Goal: Task Accomplishment & Management: Complete application form

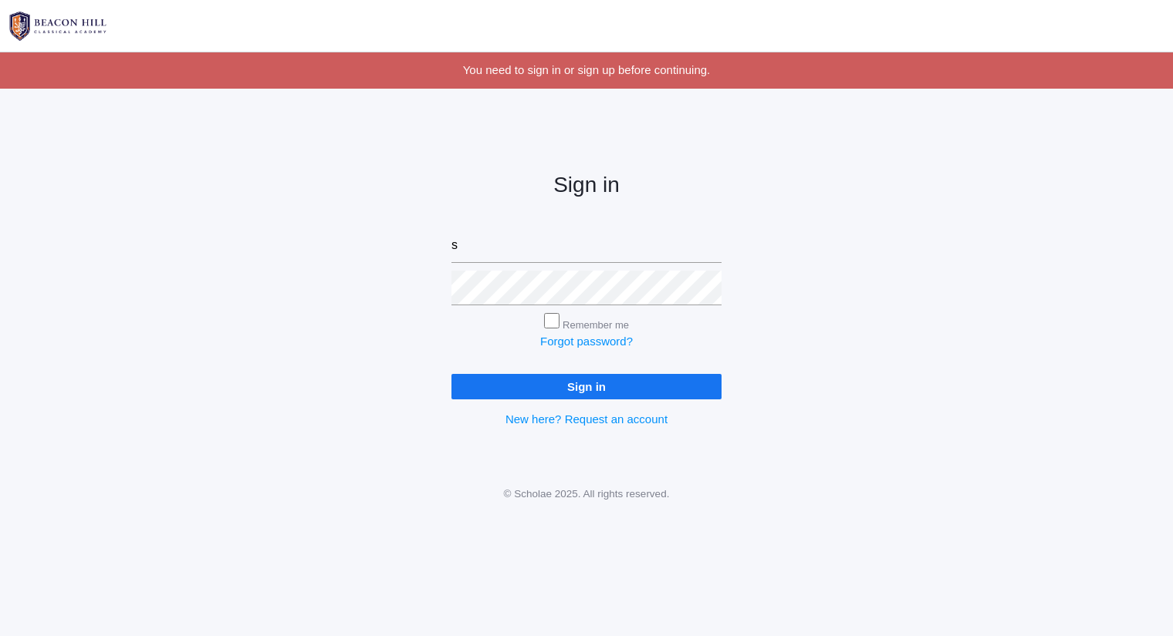
type input "sarah@beaconhillclassical.org"
click at [451, 374] on input "Sign in" at bounding box center [586, 386] width 270 height 25
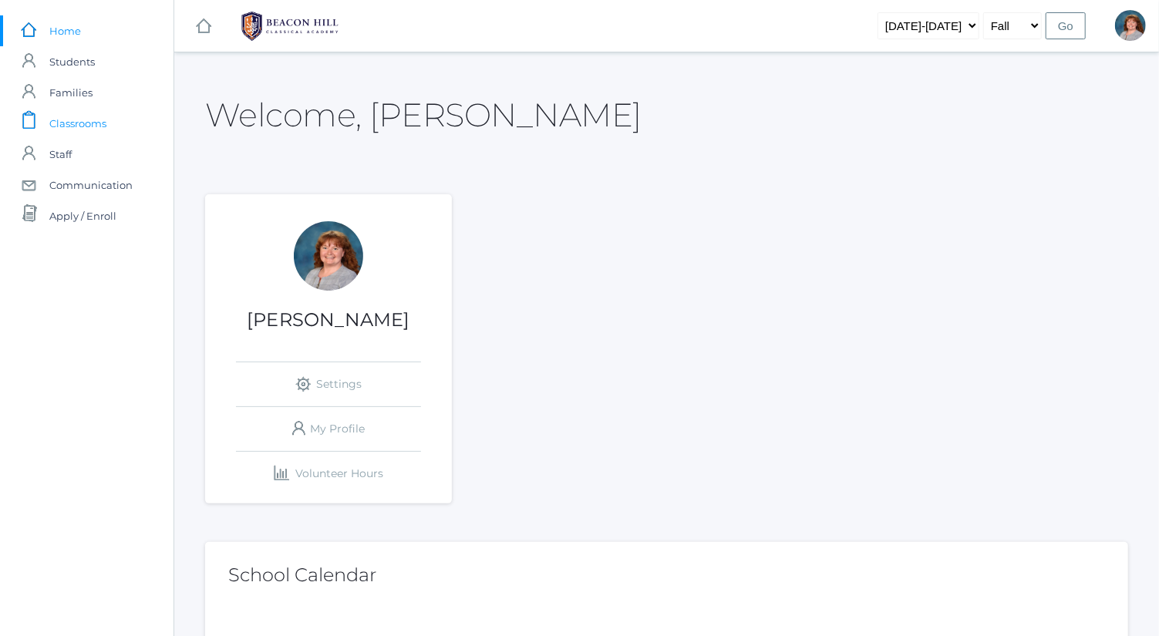
click at [110, 129] on link "icons/clipboard/plain Created with Sketch. Classrooms" at bounding box center [87, 123] width 174 height 31
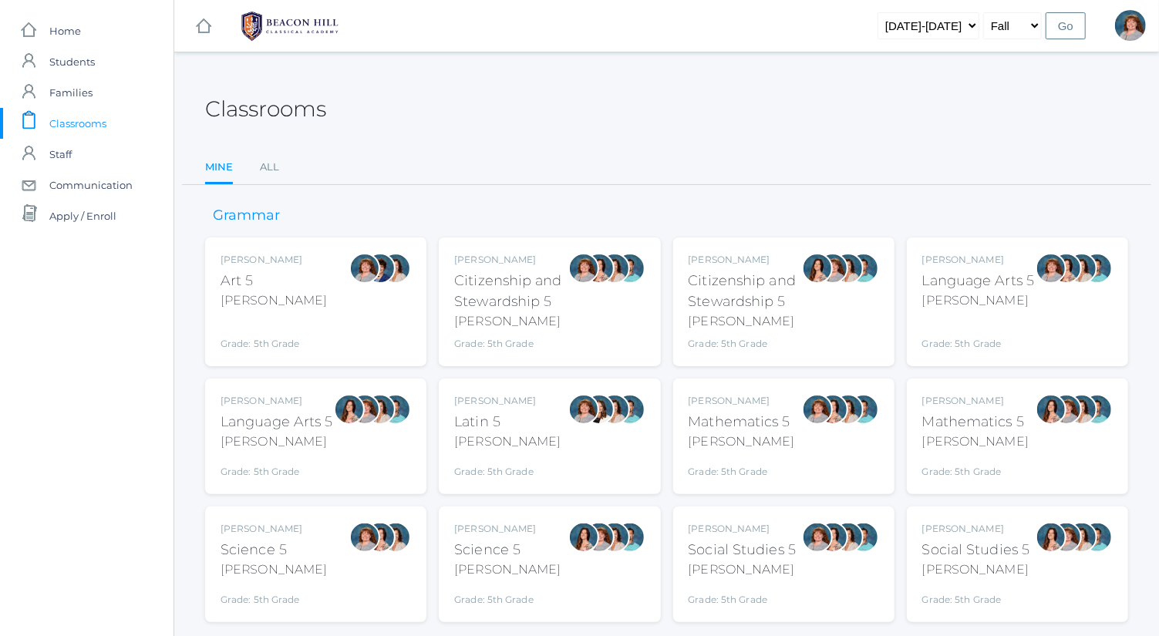
drag, startPoint x: 974, startPoint y: 294, endPoint x: 1014, endPoint y: 287, distance: 41.5
click at [1014, 287] on div "Language Arts 5" at bounding box center [979, 281] width 113 height 21
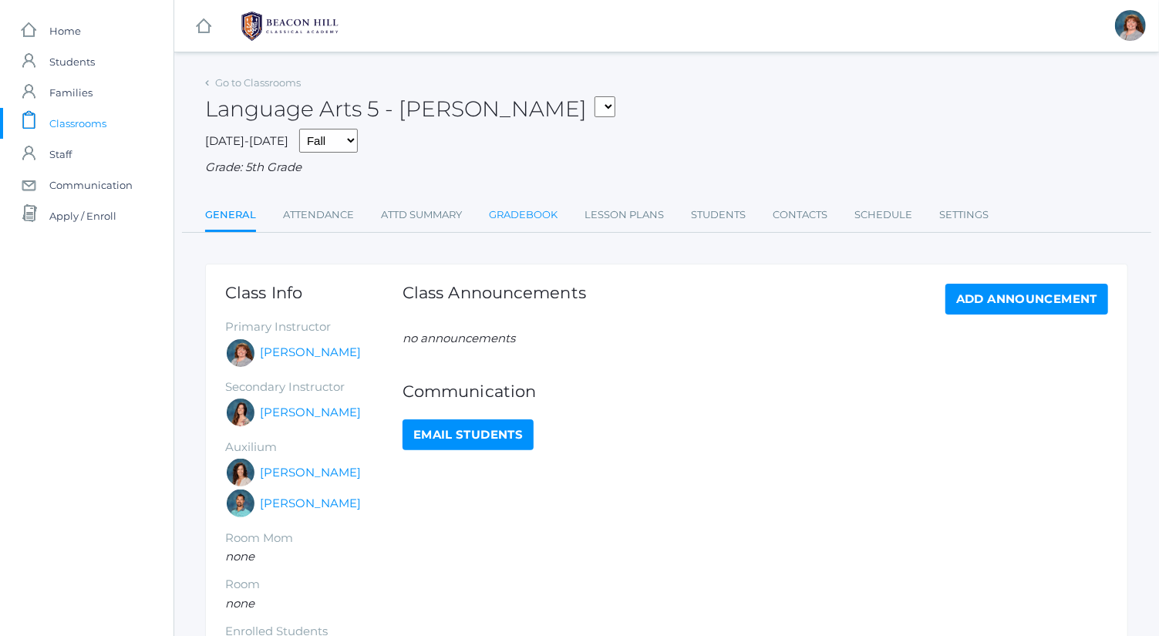
click at [537, 206] on link "Gradebook" at bounding box center [523, 215] width 69 height 31
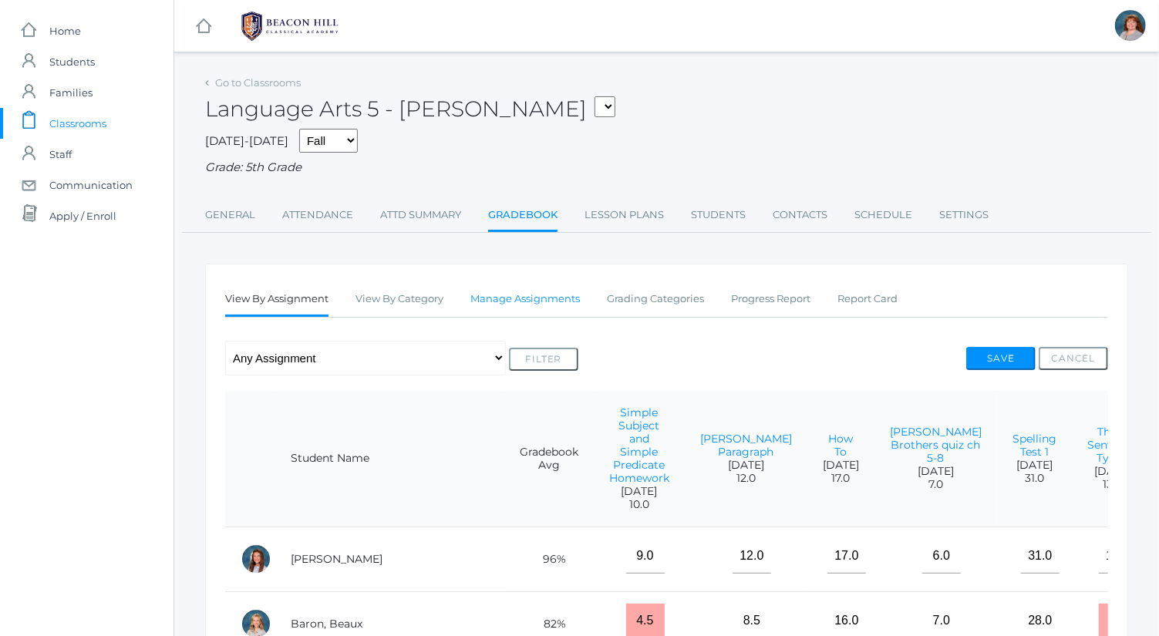
click at [522, 299] on link "Manage Assignments" at bounding box center [526, 299] width 110 height 31
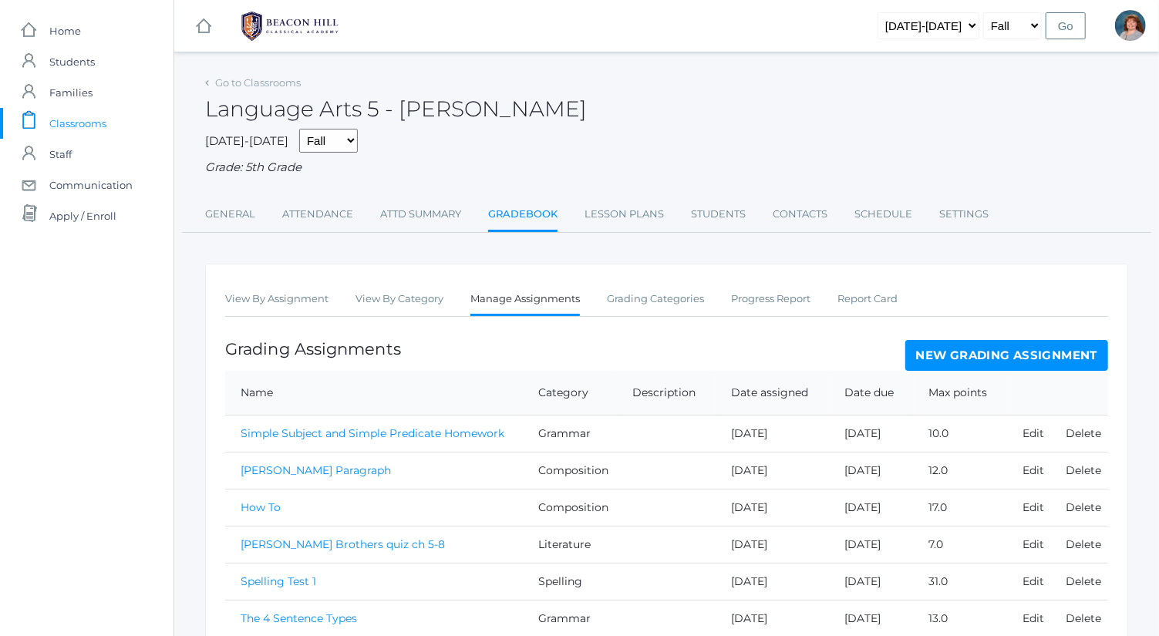
click at [915, 344] on link "New Grading Assignment" at bounding box center [1007, 355] width 203 height 31
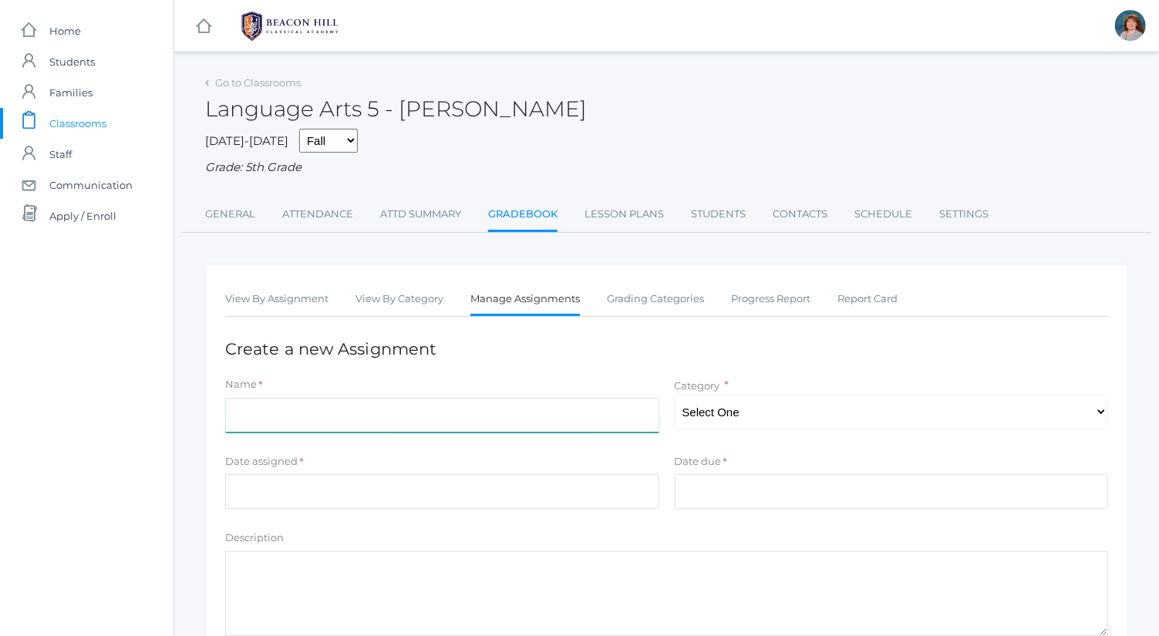
click at [391, 423] on input "Name" at bounding box center [442, 415] width 434 height 35
type input "Spelling Test 5"
click at [756, 418] on select "Select One Spelling Composition Grammar Literature Memory" at bounding box center [892, 412] width 434 height 35
select select "1033"
click at [675, 395] on select "Select One Spelling Composition Grammar Literature Memory" at bounding box center [892, 412] width 434 height 35
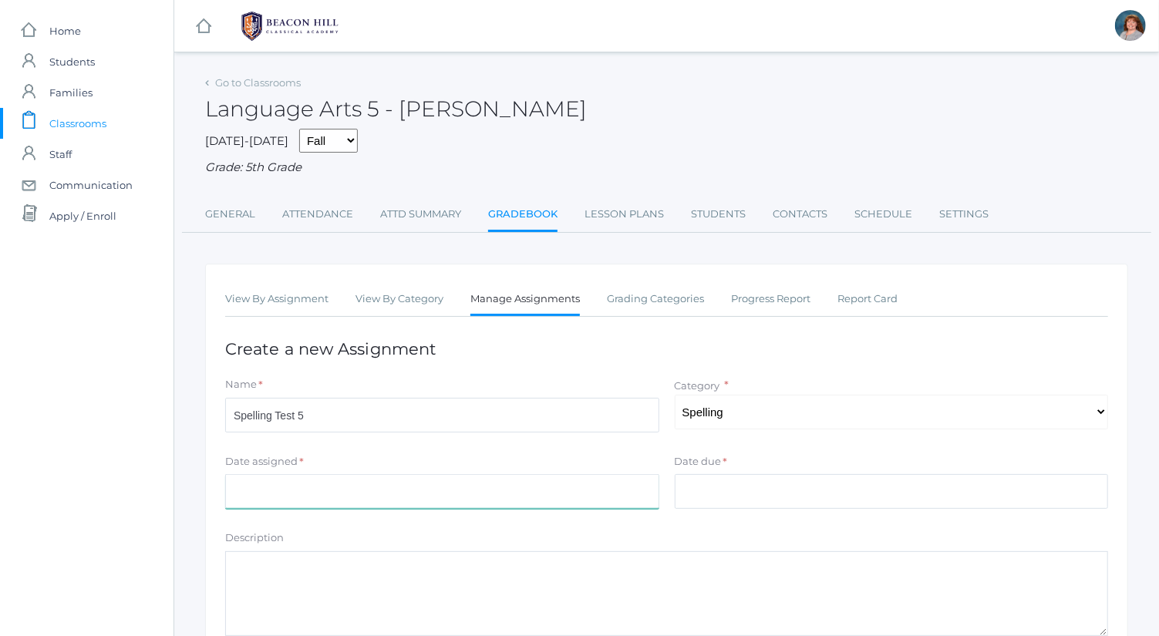
click at [575, 495] on input "Date assigned" at bounding box center [442, 491] width 434 height 35
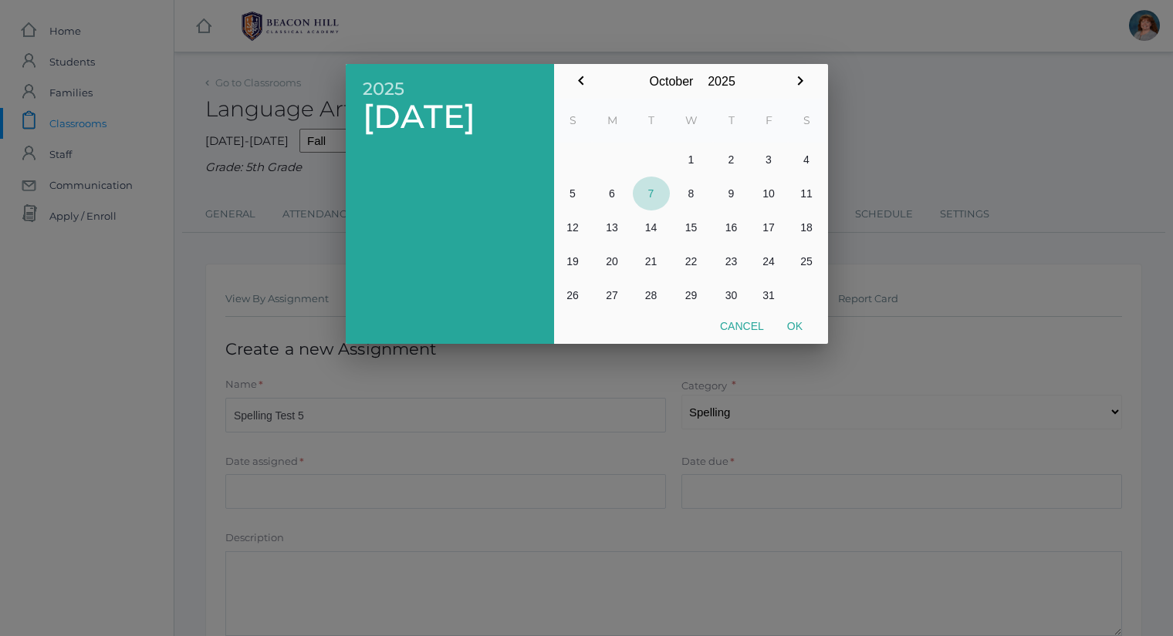
click at [652, 192] on button "7" at bounding box center [651, 194] width 37 height 34
click at [793, 315] on button "Ok" at bounding box center [794, 326] width 39 height 28
type input "2025-10-07"
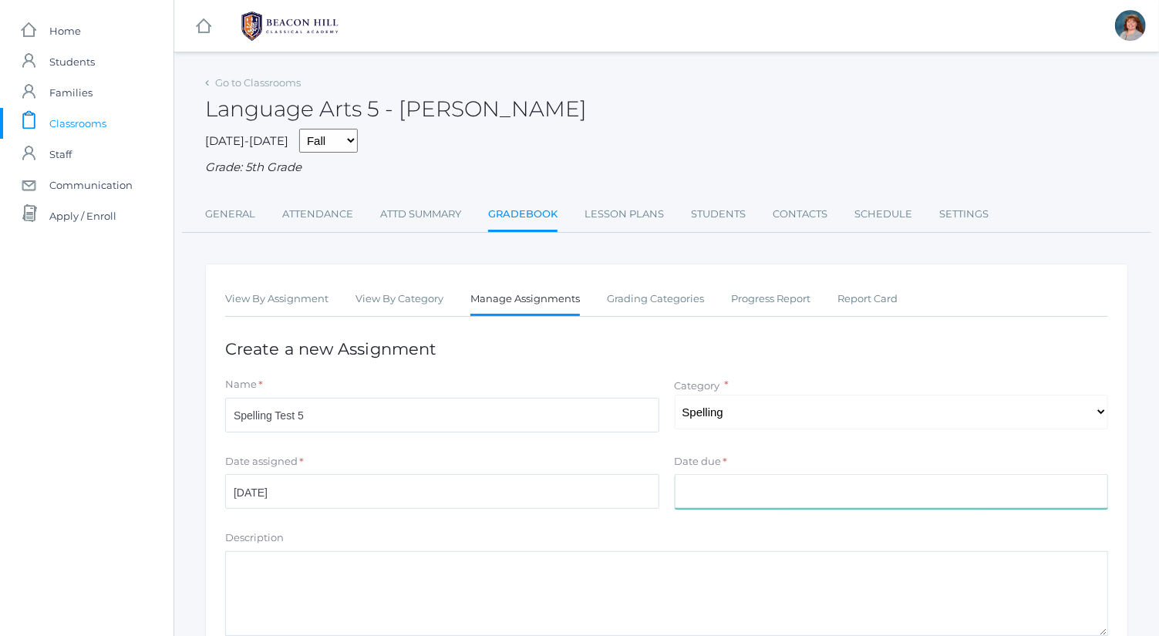
click at [772, 495] on input "Date due" at bounding box center [892, 491] width 434 height 35
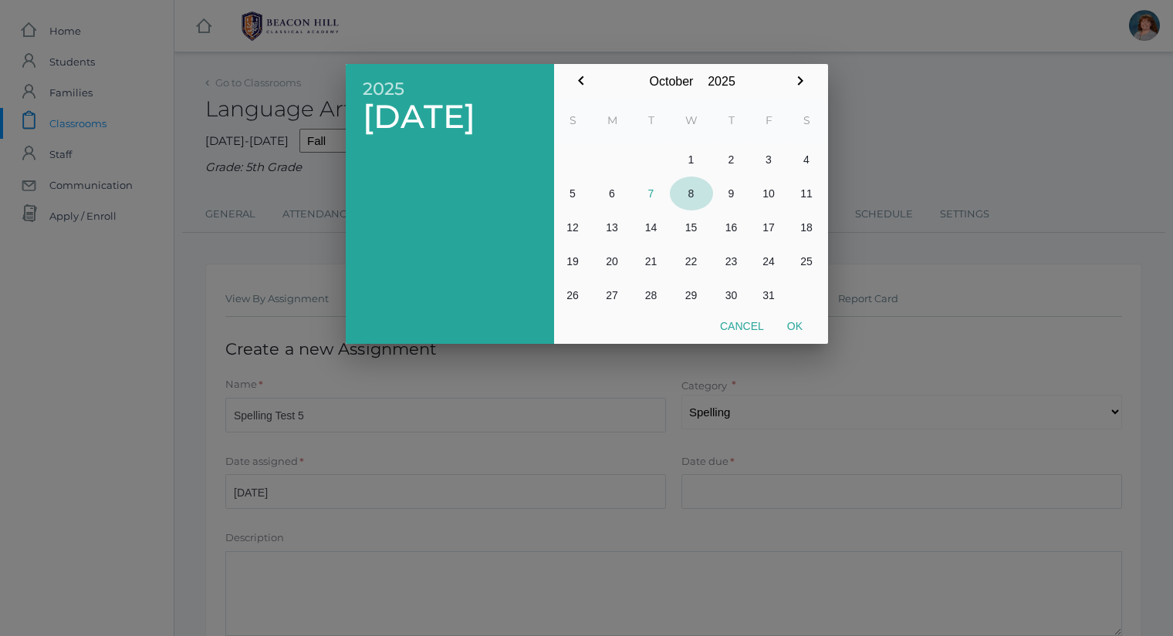
click at [699, 198] on button "8" at bounding box center [691, 194] width 43 height 34
click at [805, 324] on button "Ok" at bounding box center [794, 326] width 39 height 28
type input "[DATE]"
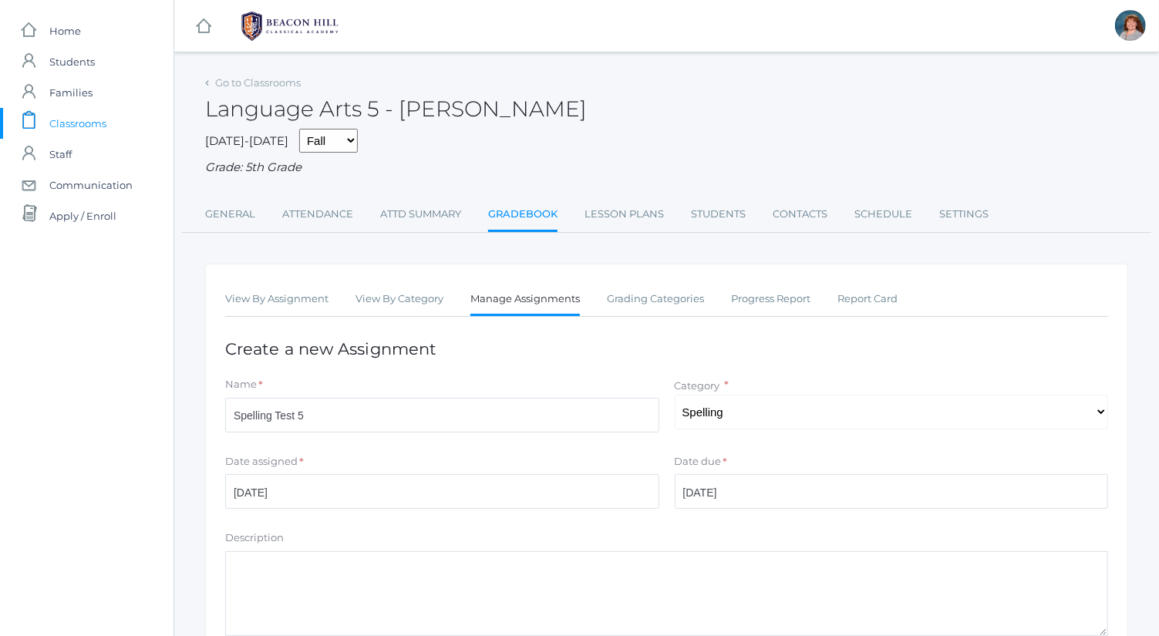
scroll to position [209, 0]
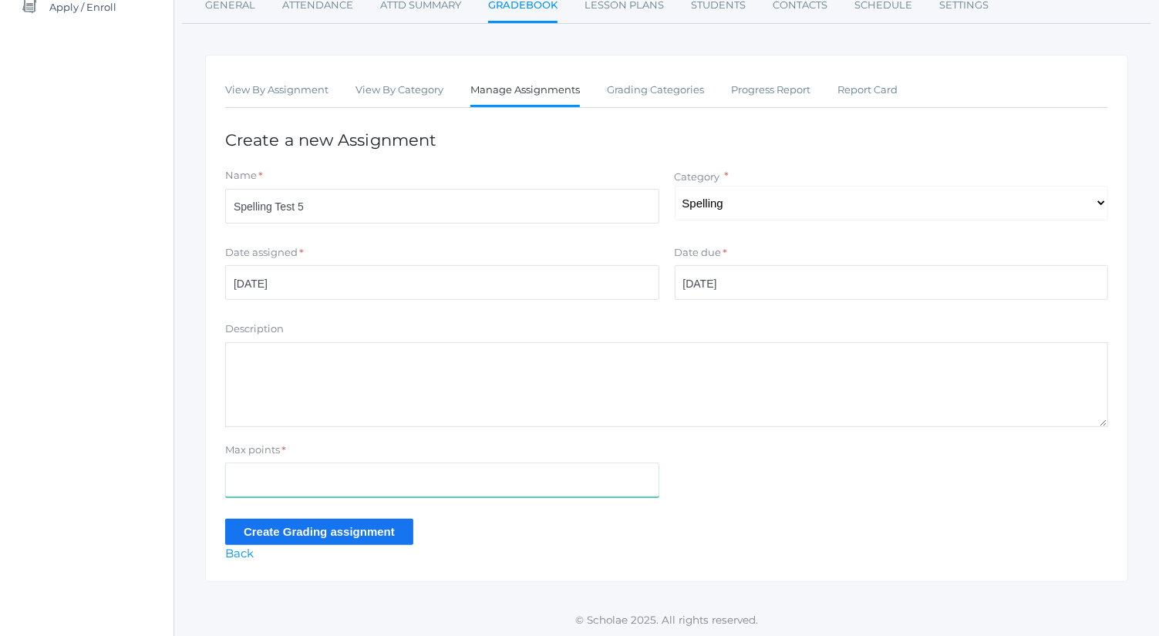
click at [455, 483] on input "Max points" at bounding box center [442, 480] width 434 height 35
type input "39"
click at [385, 528] on input "Create Grading assignment" at bounding box center [319, 531] width 188 height 25
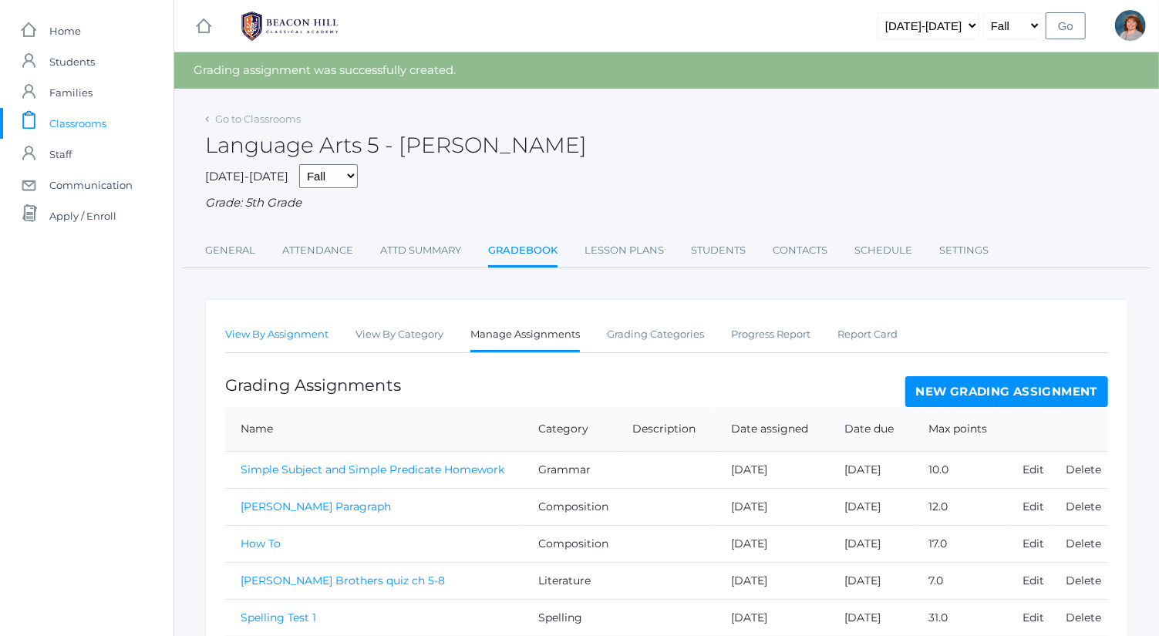
click at [297, 334] on link "View By Assignment" at bounding box center [276, 334] width 103 height 31
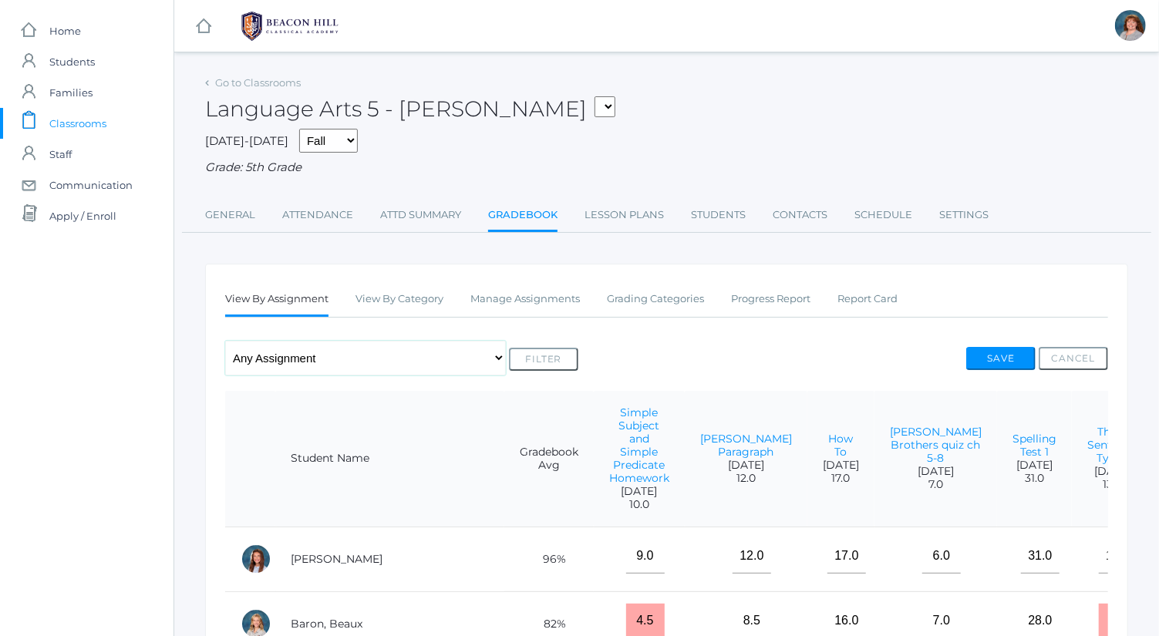
click at [336, 349] on select "Any Assignment Category: Composition - Mrs. Granger Paragraph - Orca Whale Para…" at bounding box center [365, 358] width 281 height 35
select select "10282"
click at [225, 341] on select "Any Assignment Category: Composition - Mrs. Granger Paragraph - Orca Whale Para…" at bounding box center [365, 358] width 281 height 35
click at [528, 366] on button "Filter" at bounding box center [543, 359] width 69 height 23
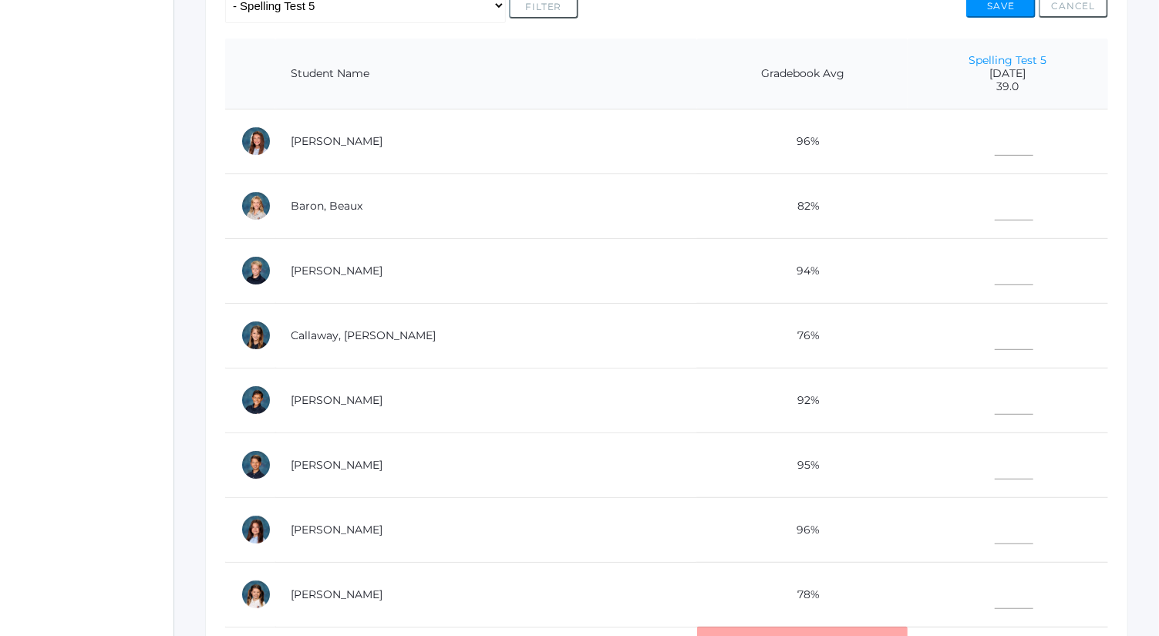
scroll to position [357, 0]
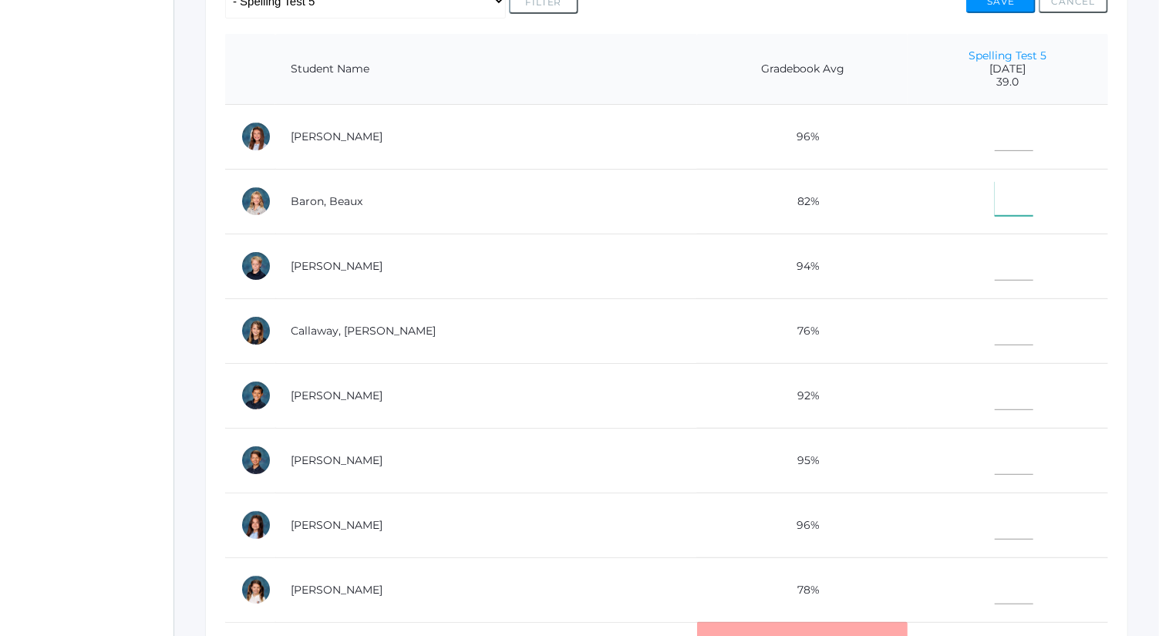
click at [995, 197] on input"] "text" at bounding box center [1014, 198] width 39 height 35
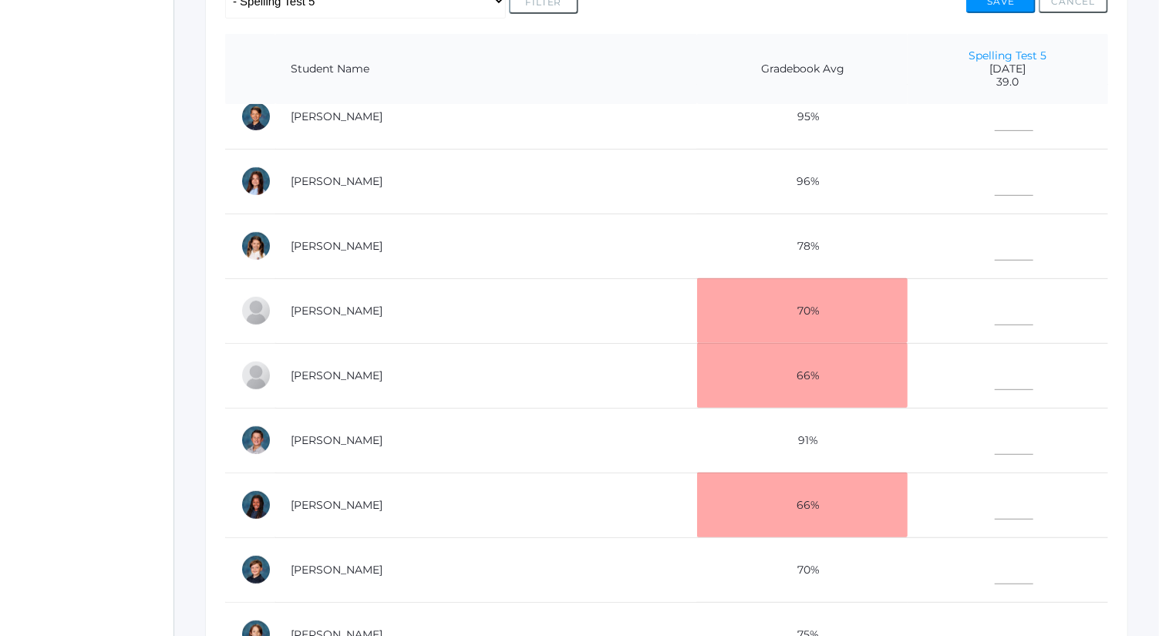
scroll to position [562, 0]
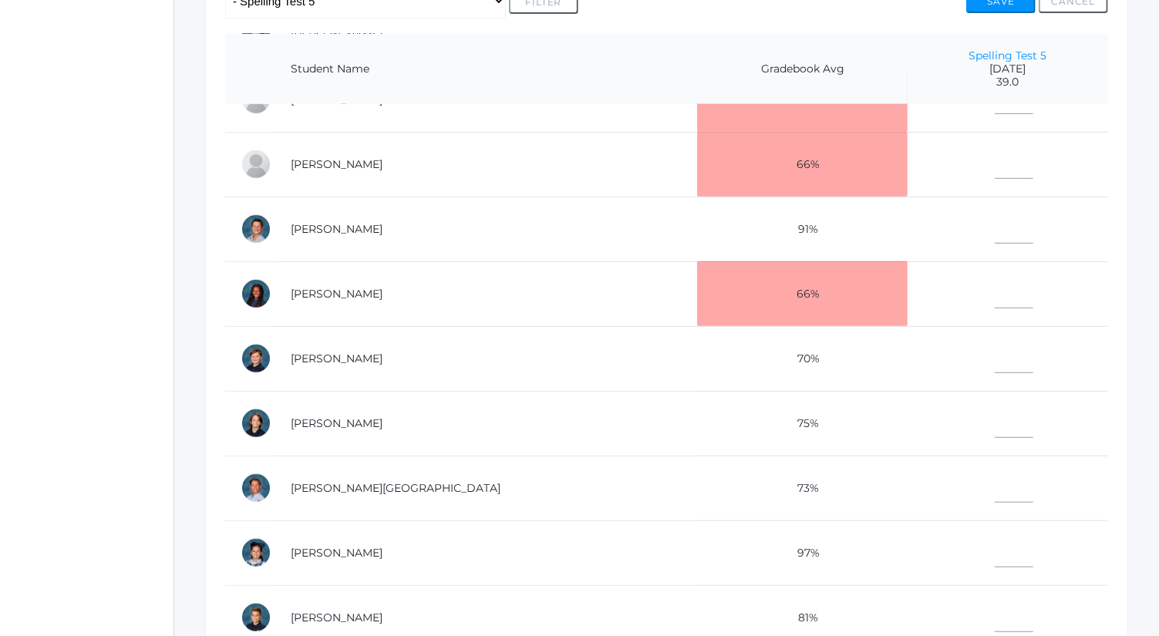
type input"] "39"
click at [995, 552] on input"] "text" at bounding box center [1014, 550] width 39 height 35
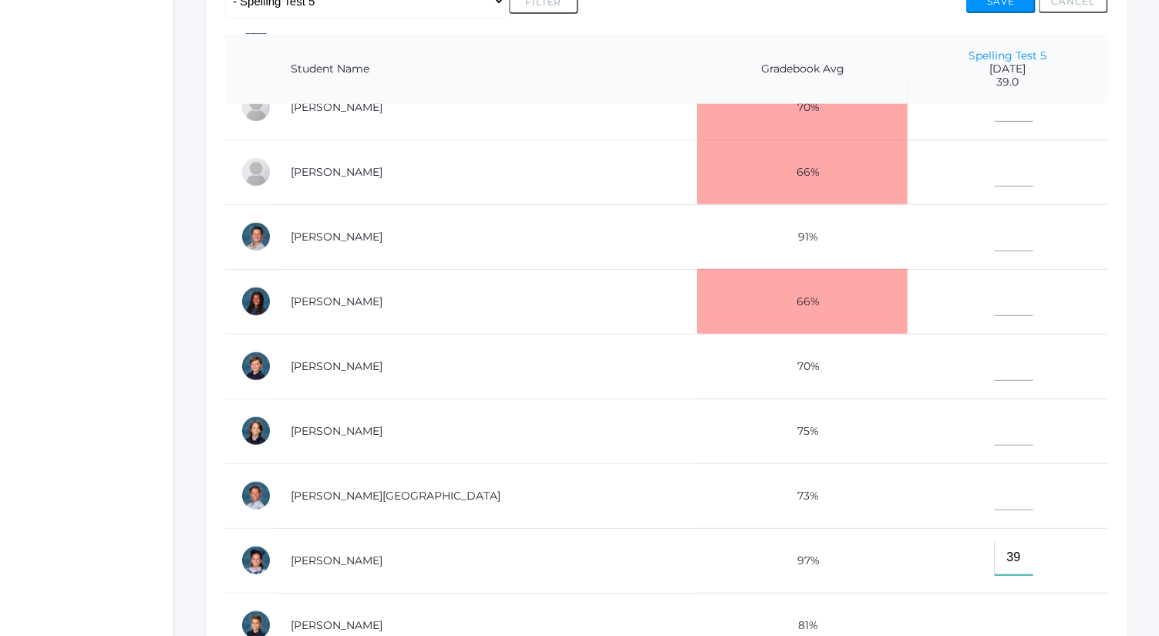
scroll to position [545, 0]
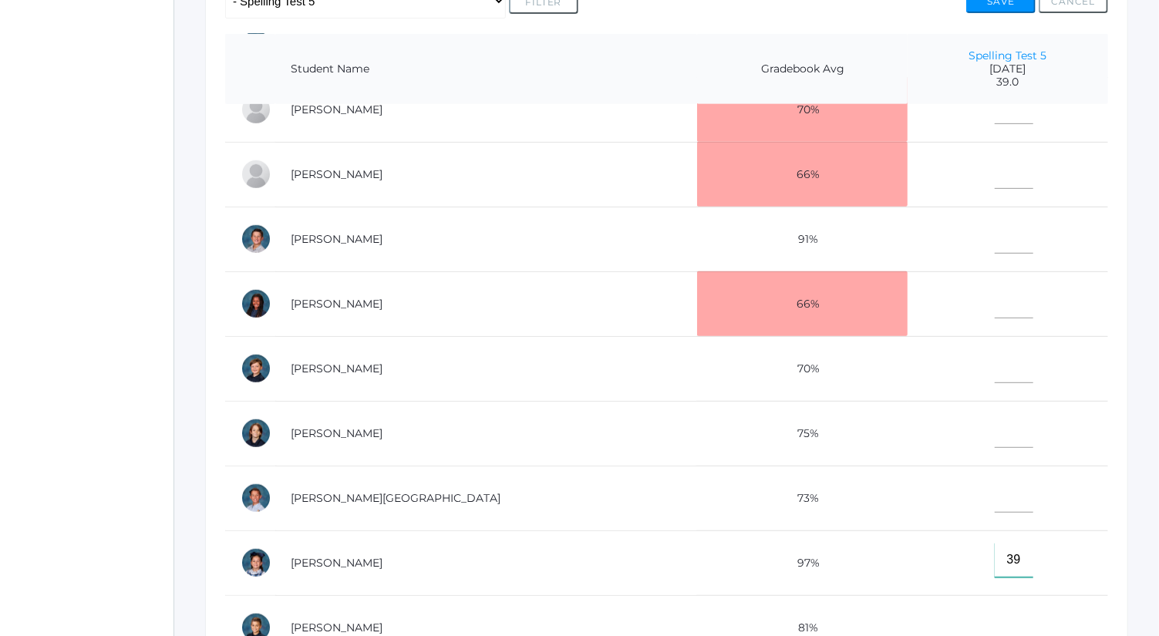
type input"] "39"
click at [995, 425] on input"] "text" at bounding box center [1014, 430] width 39 height 35
type input"] "32"
click at [995, 154] on input"] "text" at bounding box center [1014, 171] width 39 height 35
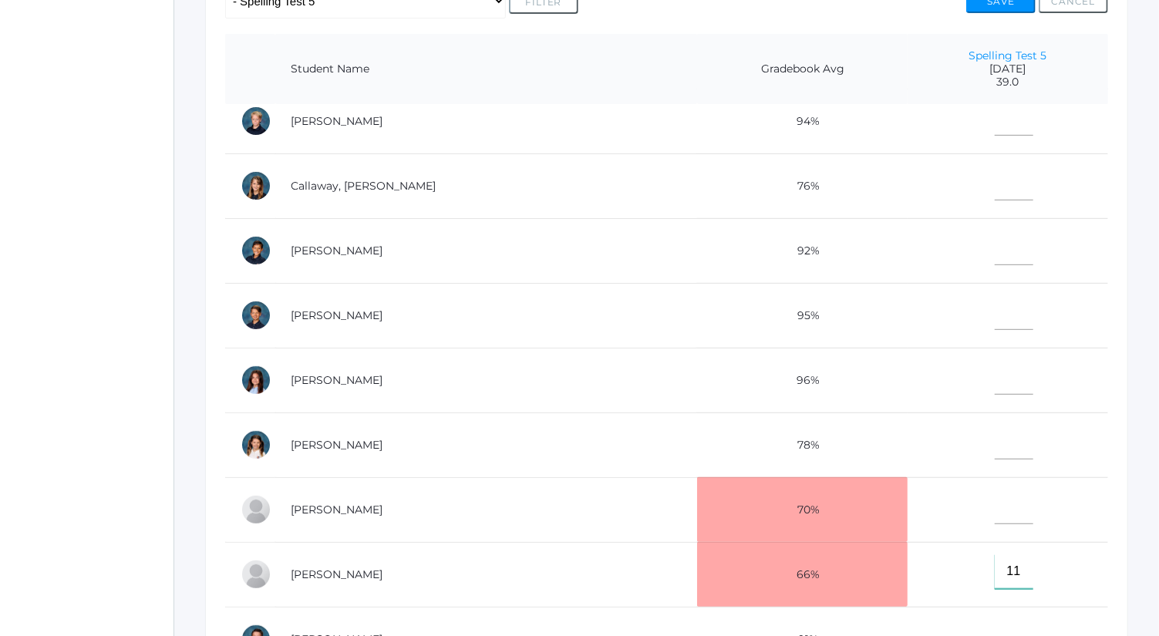
scroll to position [0, 0]
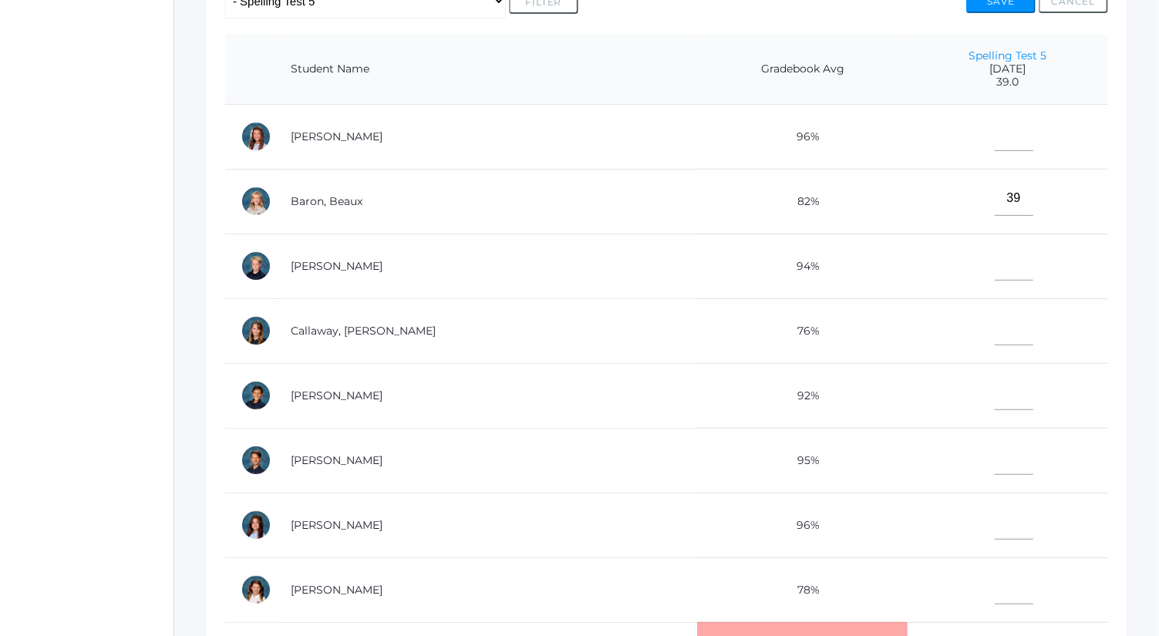
type input"] "11"
click at [995, 401] on input"] "text" at bounding box center [1014, 393] width 39 height 35
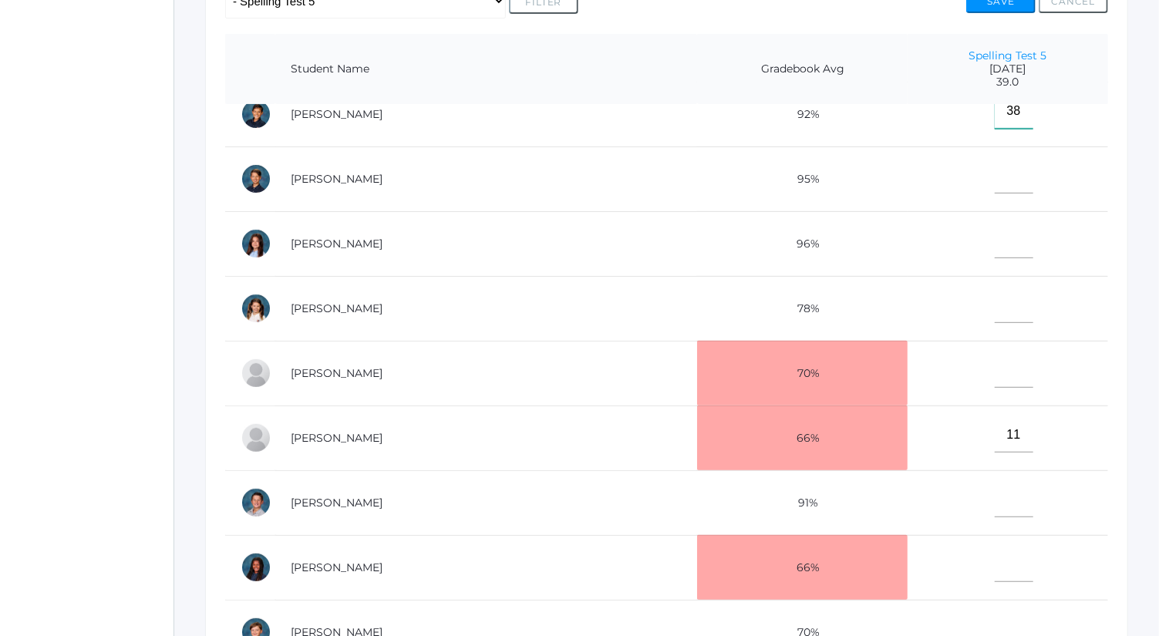
scroll to position [420, 0]
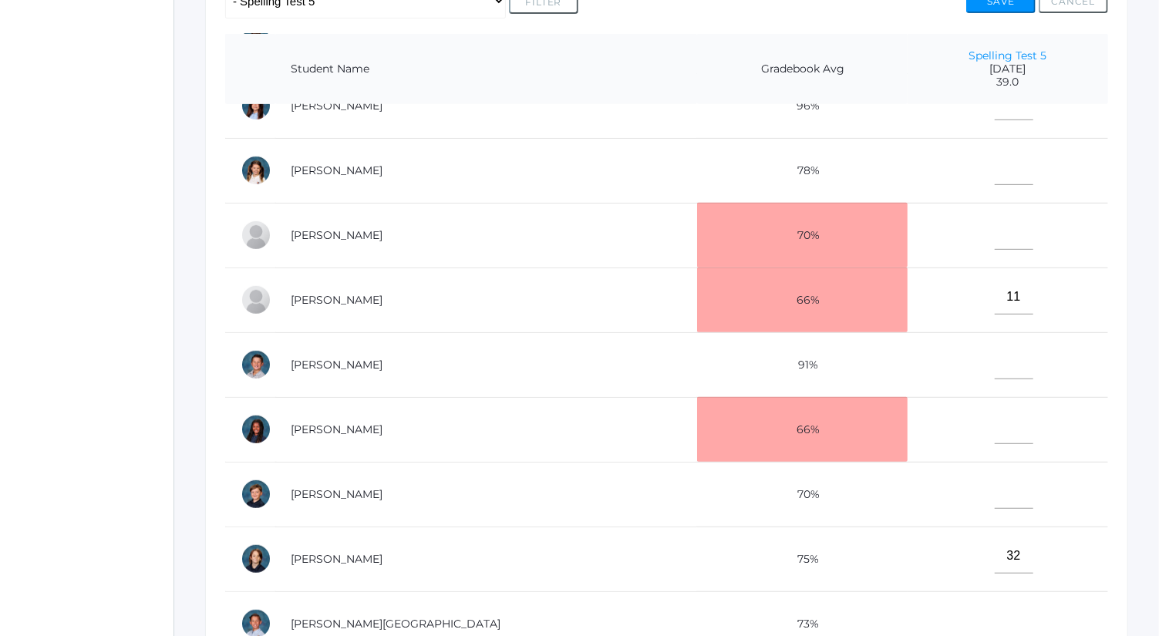
type input"] "38"
click at [995, 488] on input"] "text" at bounding box center [1014, 491] width 39 height 35
type input"] "25"
click at [995, 432] on input"] "text" at bounding box center [1014, 427] width 39 height 35
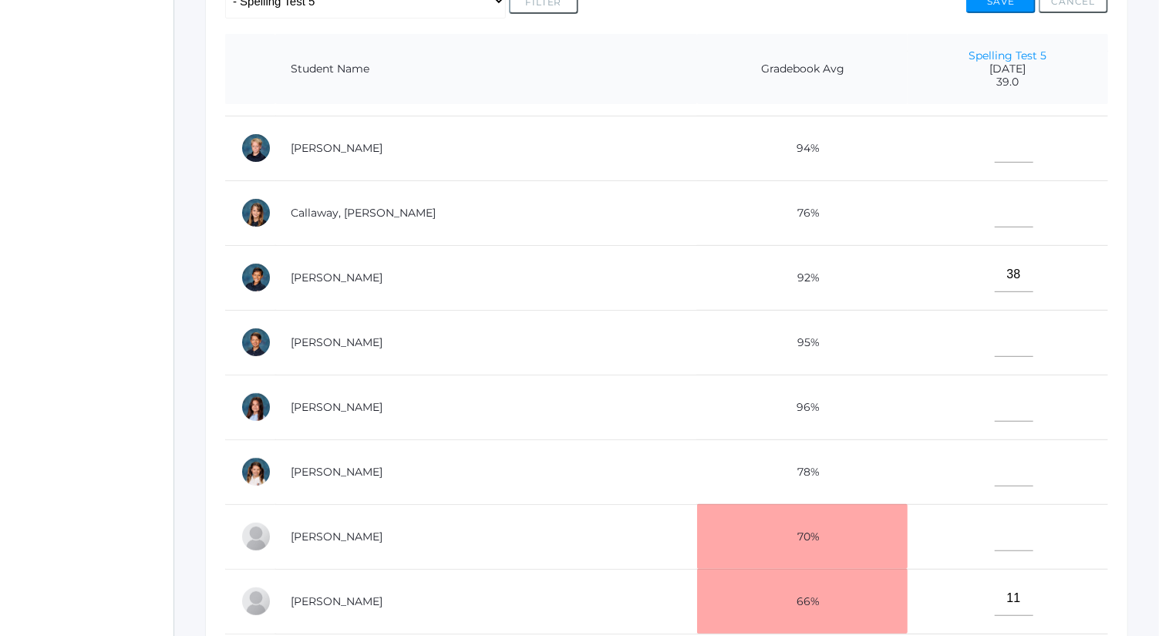
scroll to position [0, 0]
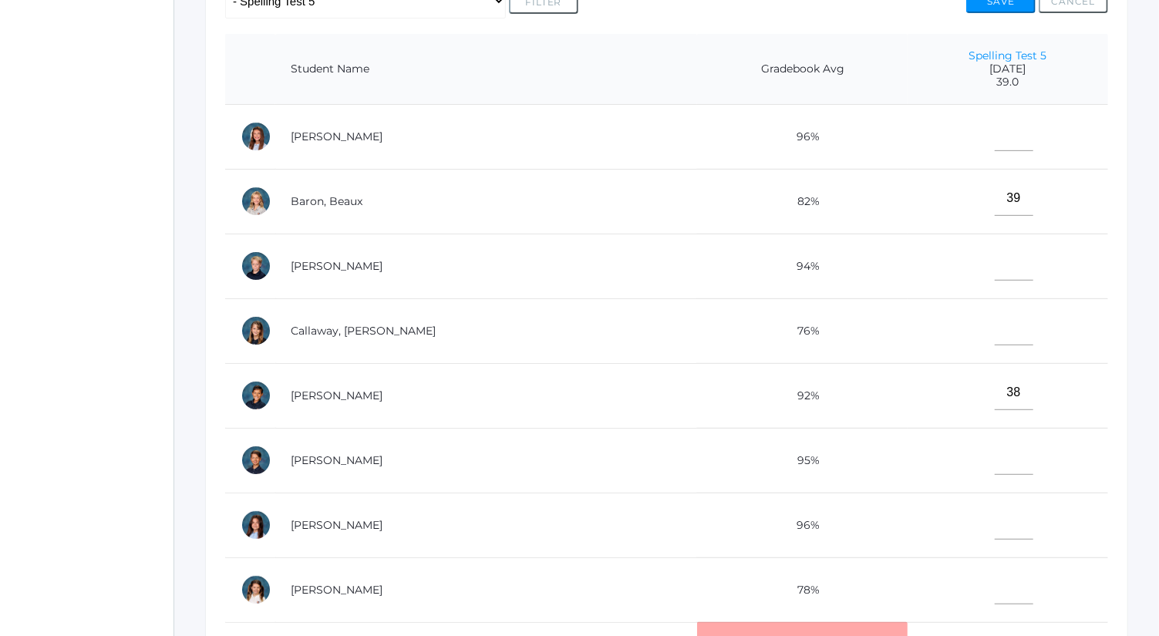
type input"] "23"
click at [995, 267] on input"] "text" at bounding box center [1014, 263] width 39 height 35
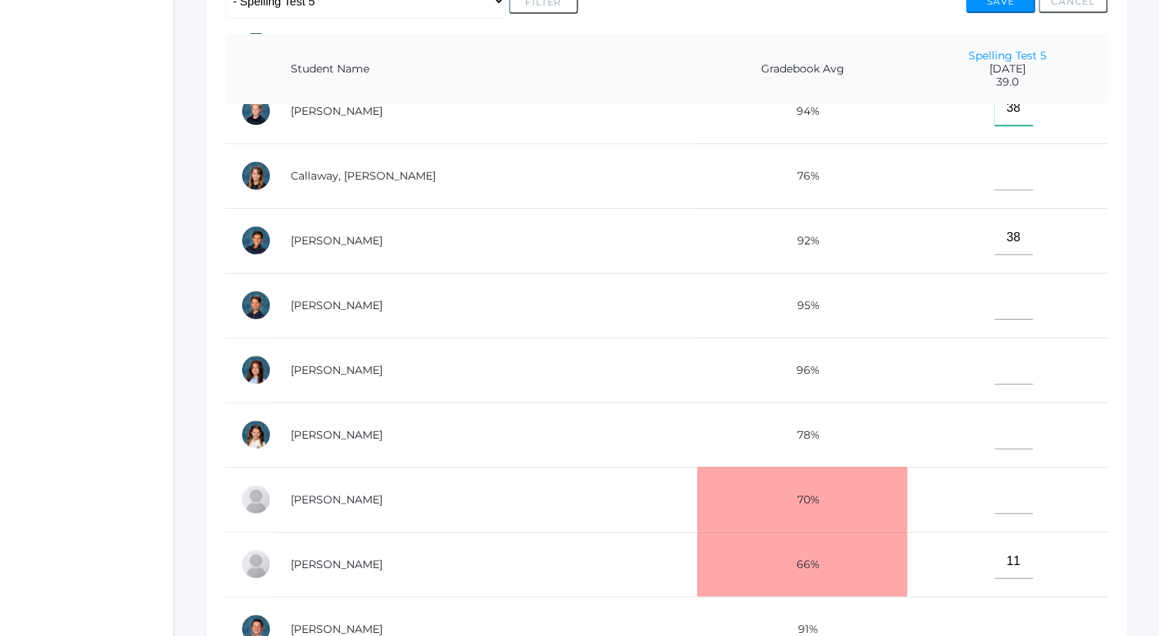
scroll to position [156, 0]
type input"] "38"
click at [995, 609] on input"] "text" at bounding box center [1014, 626] width 39 height 35
type input"] "36"
click at [995, 299] on input"] "text" at bounding box center [1014, 302] width 39 height 35
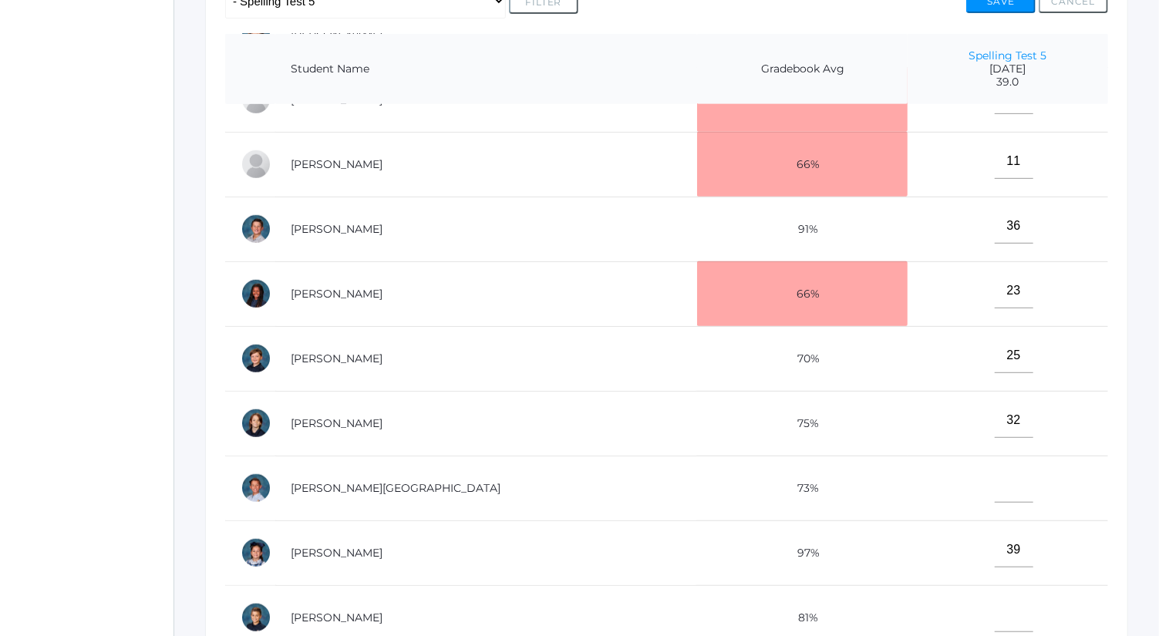
scroll to position [562, 0]
type input"] "36"
click at [995, 602] on input"] "text" at bounding box center [1014, 615] width 39 height 35
type input"] "38"
click at [1017, 7] on button "Save" at bounding box center [1001, 1] width 69 height 23
